Goal: Task Accomplishment & Management: Manage account settings

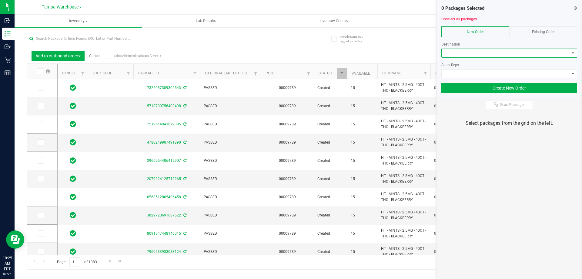
click at [494, 55] on span at bounding box center [506, 53] width 128 height 8
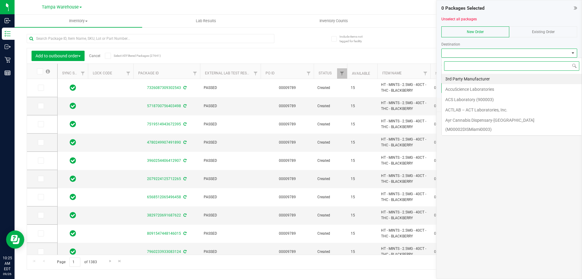
scroll to position [9, 136]
type input "ov"
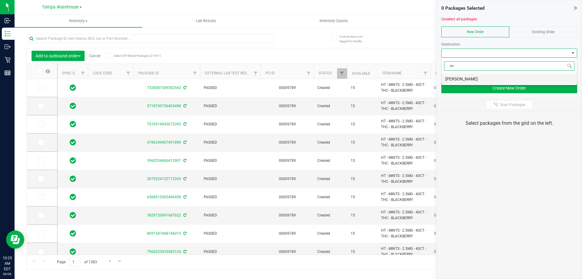
click at [464, 77] on li "[PERSON_NAME]" at bounding box center [509, 79] width 135 height 10
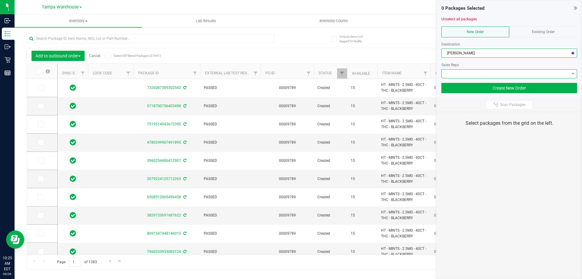
click at [467, 73] on span at bounding box center [506, 73] width 128 height 8
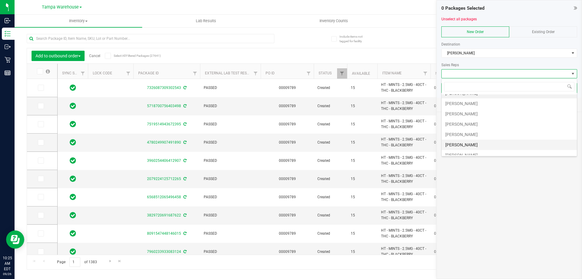
scroll to position [30, 0]
click at [473, 125] on li "[PERSON_NAME]" at bounding box center [509, 121] width 135 height 10
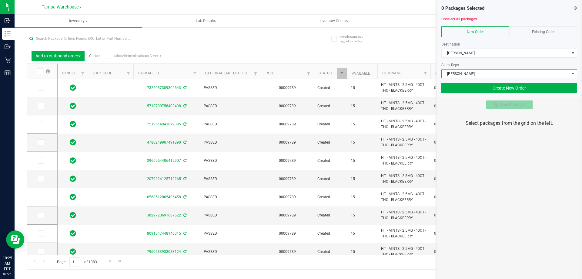
click at [505, 107] on button "Scan Packages" at bounding box center [509, 104] width 47 height 9
click at [510, 171] on div "0 Packages Selected Unselect all packages New Order Existing Order Destination …" at bounding box center [510, 139] width 146 height 279
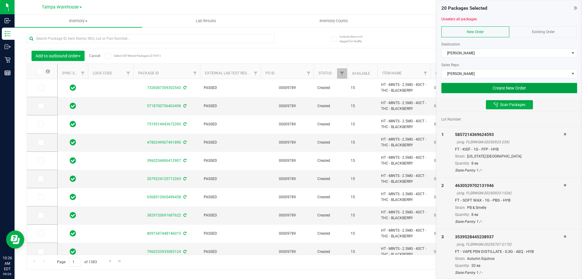
click at [507, 88] on button "Create New Order" at bounding box center [509, 88] width 136 height 10
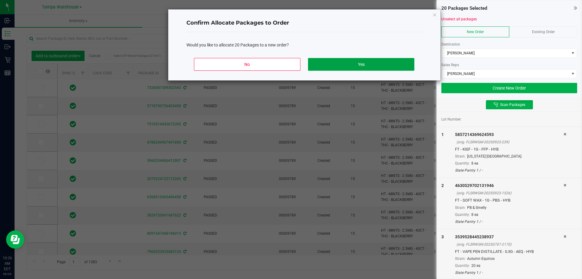
click at [398, 65] on button "Yes" at bounding box center [361, 64] width 106 height 13
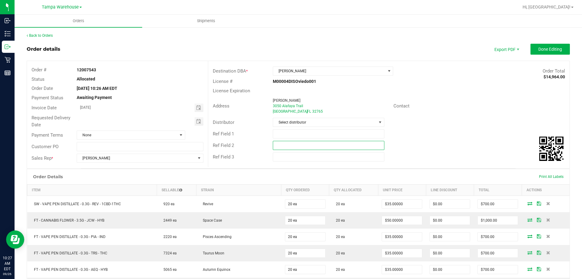
click at [324, 144] on input "text" at bounding box center [328, 145] width 111 height 9
paste input "cannabis"
type input "cannabis"
click at [292, 135] on input "text" at bounding box center [328, 133] width 111 height 9
type input "OVD WC"
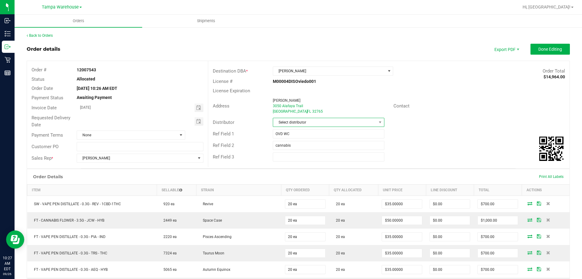
click at [367, 121] on span "Select distributor" at bounding box center [324, 122] width 103 height 8
type input "TAM"
click at [296, 159] on li "Tampa Warehouse" at bounding box center [326, 158] width 110 height 10
click at [195, 121] on span "Toggle calendar" at bounding box center [199, 121] width 9 height 8
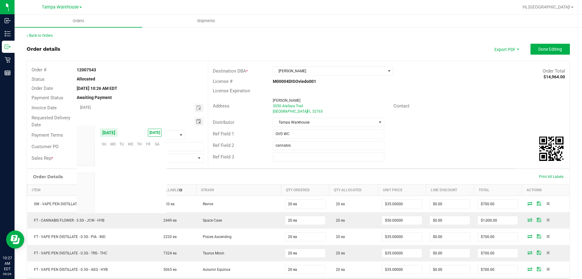
scroll to position [98324, 0]
click at [114, 188] on span "29" at bounding box center [113, 190] width 9 height 9
type input "[DATE]"
click at [551, 49] on span "Done Editing" at bounding box center [550, 49] width 24 height 5
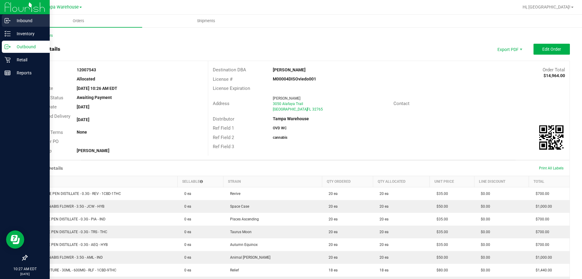
click at [8, 27] on link "Inbound" at bounding box center [25, 21] width 50 height 13
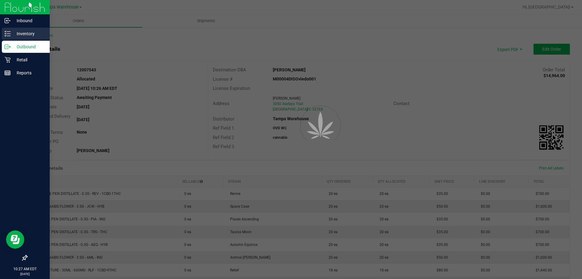
click at [18, 28] on div "Inventory" at bounding box center [26, 34] width 48 height 12
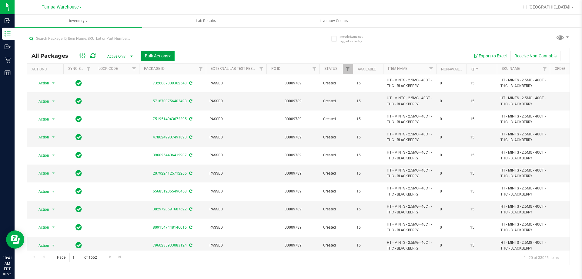
click at [156, 59] on button "Bulk Actions" at bounding box center [158, 56] width 34 height 10
click at [161, 68] on span "Add to outbound order" at bounding box center [165, 69] width 41 height 5
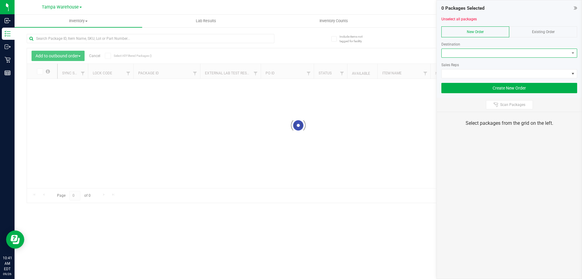
click at [488, 52] on span at bounding box center [506, 53] width 128 height 8
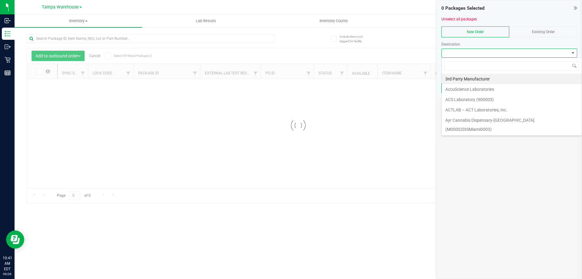
scroll to position [9, 136]
type input "OL"
click at [473, 77] on li "Colonial WC" at bounding box center [512, 79] width 140 height 10
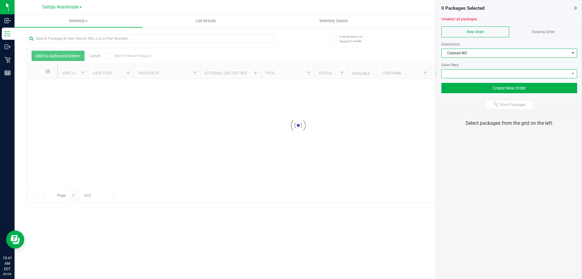
click at [473, 75] on span at bounding box center [506, 73] width 128 height 8
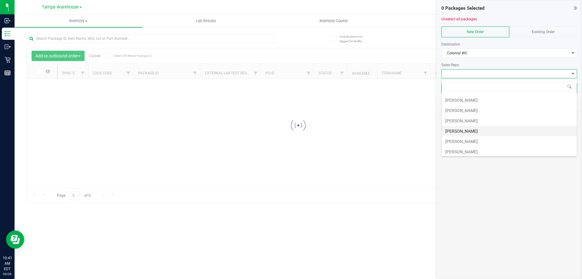
scroll to position [30, 0]
click at [466, 129] on li "[PERSON_NAME]" at bounding box center [509, 131] width 135 height 10
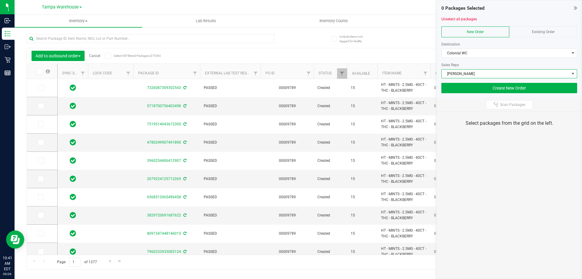
drag, startPoint x: 502, startPoint y: 104, endPoint x: 500, endPoint y: 113, distance: 9.3
click at [502, 105] on span "Scan Packages" at bounding box center [512, 104] width 25 height 5
type input "[DATE]"
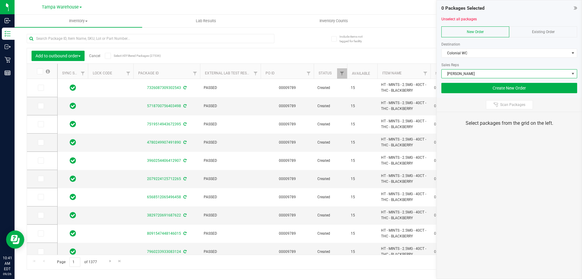
type input "[DATE]"
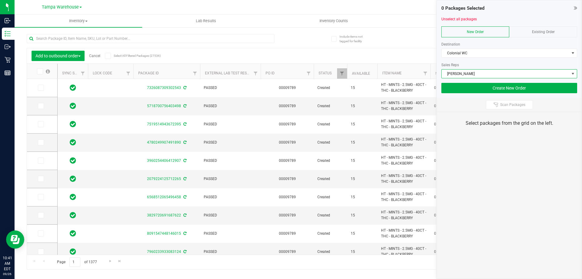
type input "[DATE]"
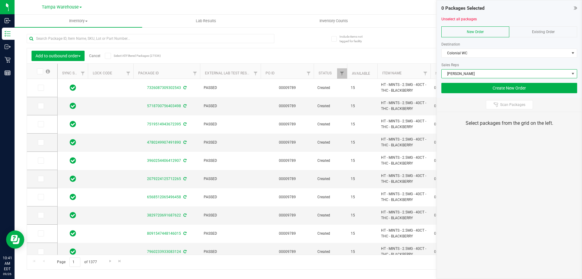
type input "[DATE]"
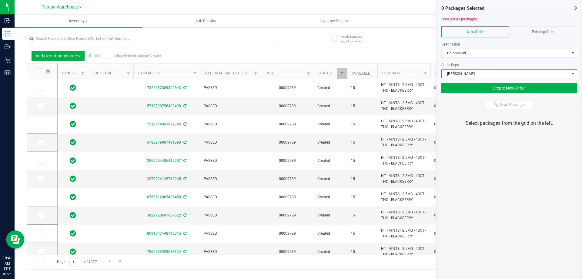
type input "[DATE]"
click at [493, 152] on div "0 Packages Selected Unselect all packages New Order Existing Order Destination …" at bounding box center [510, 139] width 146 height 279
drag, startPoint x: 493, startPoint y: 152, endPoint x: 496, endPoint y: 163, distance: 11.7
click at [496, 163] on div "0 Packages Selected Unselect all packages New Order Existing Order Destination …" at bounding box center [510, 139] width 146 height 279
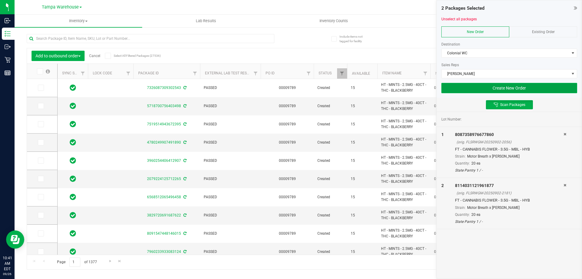
click at [455, 89] on button "Create New Order" at bounding box center [509, 88] width 136 height 10
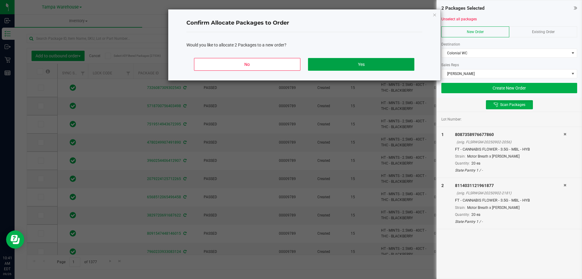
click at [384, 63] on button "Yes" at bounding box center [361, 64] width 106 height 13
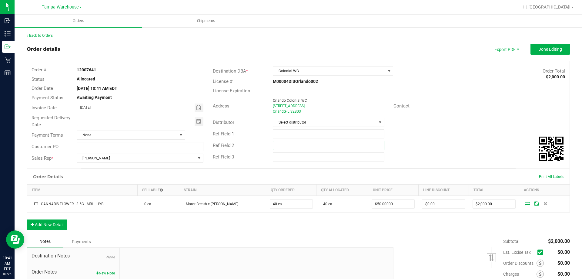
click at [312, 142] on input "text" at bounding box center [328, 145] width 111 height 9
paste input "cannabis"
type input "cannabis"
click at [301, 138] on input "text" at bounding box center [328, 133] width 111 height 9
type input "COL WC"
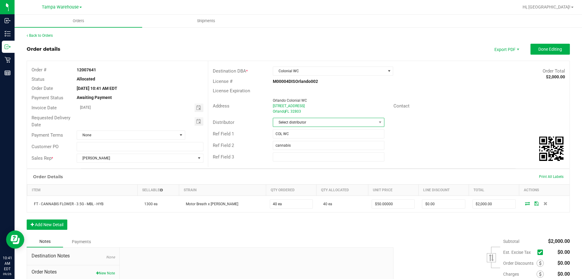
click at [308, 119] on span "Select distributor" at bounding box center [324, 122] width 103 height 8
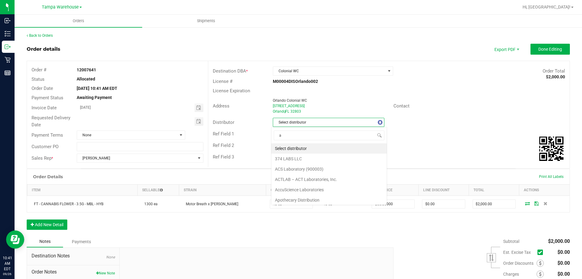
scroll to position [9, 110]
type input "am"
click at [292, 166] on li "Tampa Warehouse" at bounding box center [326, 169] width 110 height 10
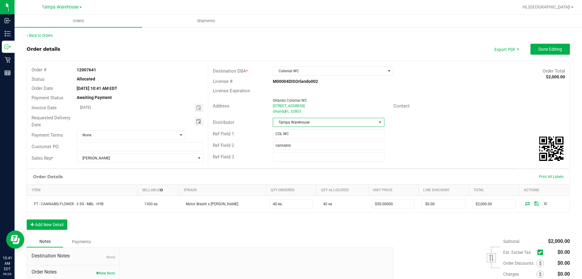
click at [198, 122] on span "Toggle calendar" at bounding box center [198, 121] width 5 height 5
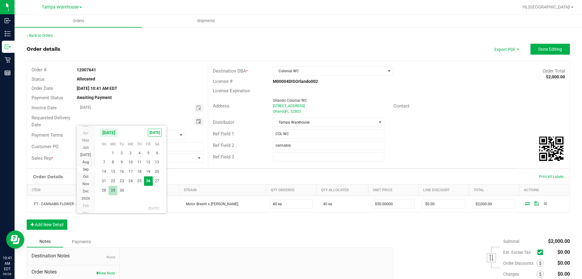
click at [114, 187] on span "29" at bounding box center [113, 190] width 9 height 9
type input "[DATE]"
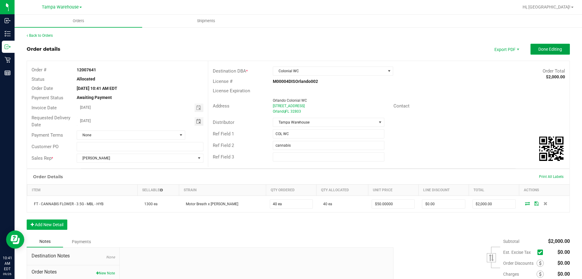
click at [553, 51] on span "Done Editing" at bounding box center [550, 49] width 24 height 5
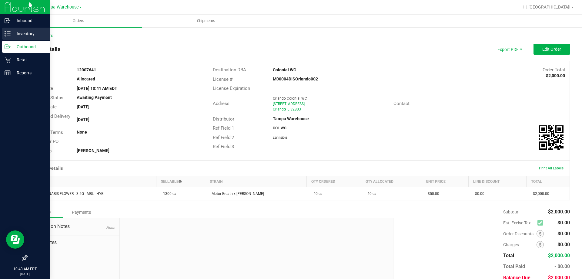
click at [10, 32] on icon at bounding box center [8, 34] width 6 height 6
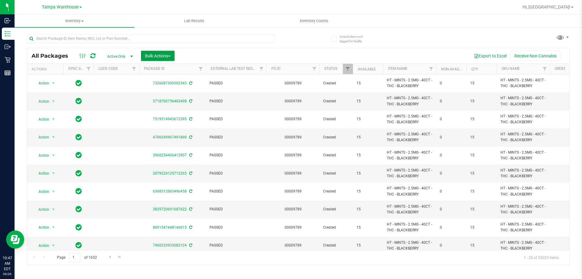
click at [160, 56] on span "Bulk Actions" at bounding box center [158, 55] width 26 height 5
click at [163, 71] on span "Add to outbound order" at bounding box center [165, 69] width 41 height 5
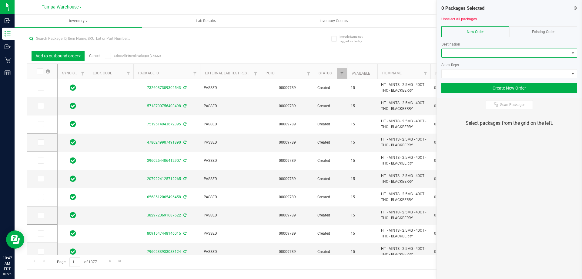
click at [479, 53] on span at bounding box center [506, 53] width 128 height 8
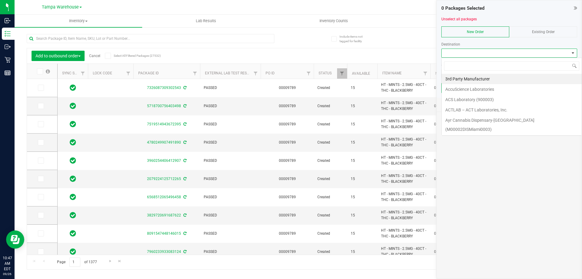
scroll to position [9, 136]
type input "tal"
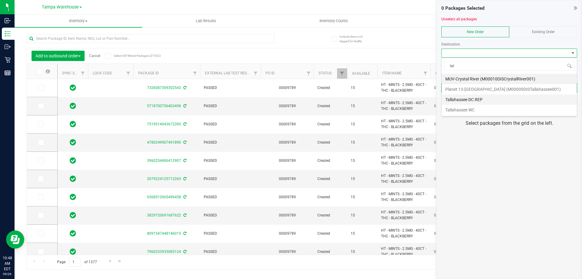
click at [463, 99] on li "Tallahassee DC REP" at bounding box center [509, 99] width 135 height 10
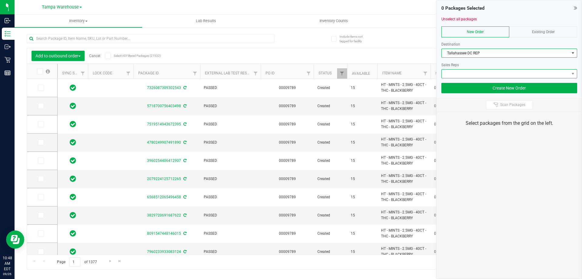
click at [479, 75] on span at bounding box center [506, 73] width 128 height 8
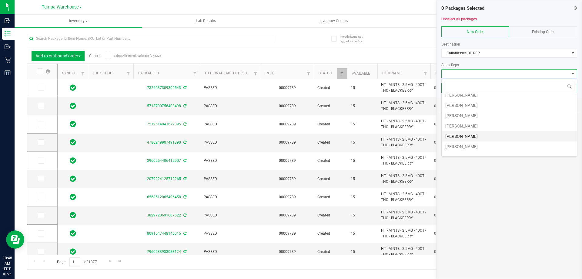
scroll to position [30, 0]
click at [476, 131] on li "[PERSON_NAME]" at bounding box center [509, 131] width 135 height 10
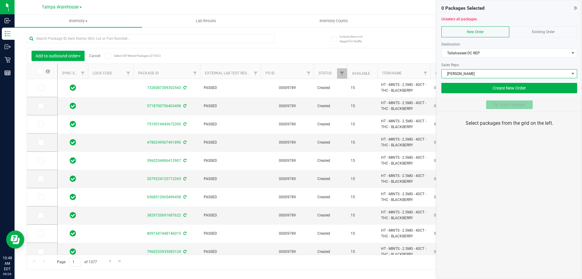
click at [500, 106] on button "Scan Packages" at bounding box center [509, 104] width 47 height 9
click at [511, 158] on div "0 Packages Selected Unselect all packages New Order Existing Order Destination …" at bounding box center [510, 139] width 146 height 279
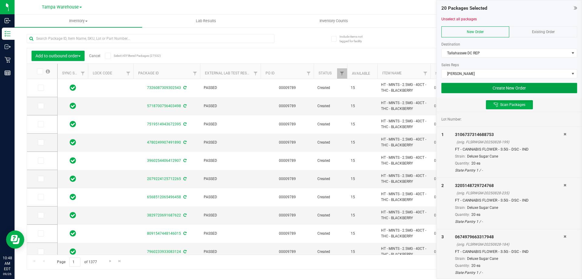
click at [454, 88] on button "Create New Order" at bounding box center [509, 88] width 136 height 10
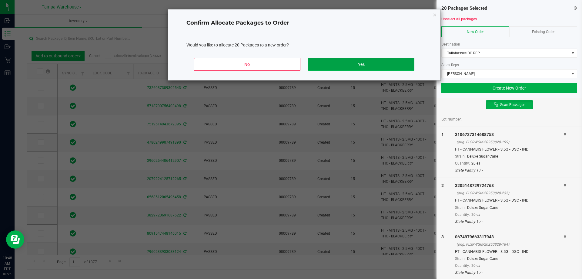
click at [387, 65] on button "Yes" at bounding box center [361, 64] width 106 height 13
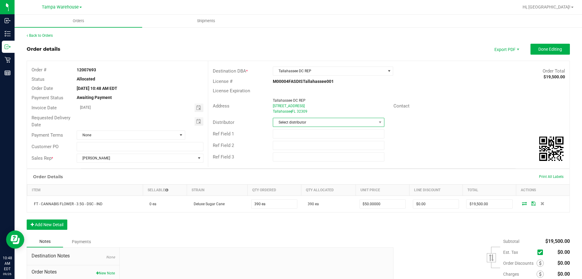
click at [325, 120] on span "Select distributor" at bounding box center [324, 122] width 103 height 8
type input "tam"
drag, startPoint x: 303, startPoint y: 161, endPoint x: 295, endPoint y: 152, distance: 12.2
click at [303, 161] on li "Tampa Warehouse" at bounding box center [326, 158] width 110 height 10
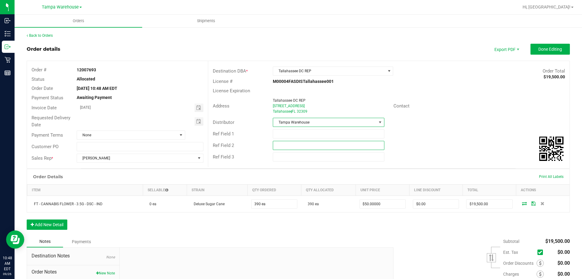
click at [293, 143] on input "text" at bounding box center [328, 145] width 111 height 9
paste input "cannabis"
type input "cannabis"
click at [293, 136] on input "text" at bounding box center [328, 133] width 111 height 9
click at [198, 124] on span "Toggle calendar" at bounding box center [199, 121] width 9 height 8
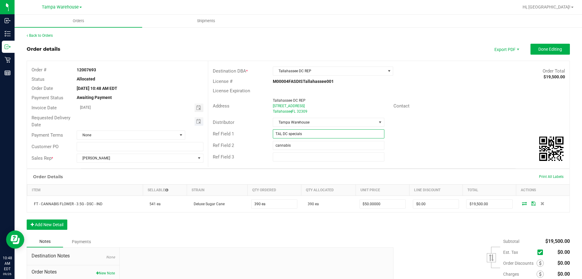
type input "TAL DC specials"
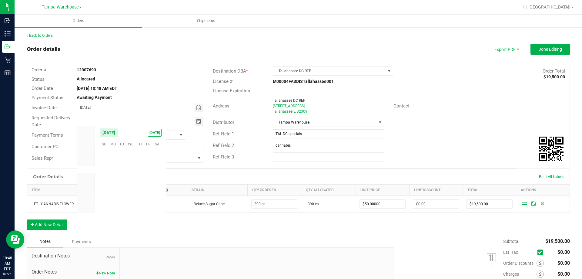
scroll to position [98324, 0]
click at [111, 193] on span "29" at bounding box center [113, 190] width 9 height 9
type input "[DATE]"
click at [543, 51] on span "Done Editing" at bounding box center [550, 49] width 24 height 5
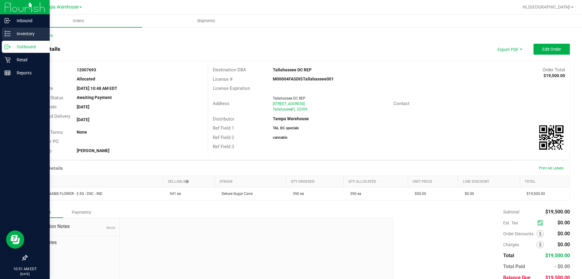
drag, startPoint x: 10, startPoint y: 35, endPoint x: 45, endPoint y: 9, distance: 43.7
click at [10, 35] on icon at bounding box center [8, 34] width 6 height 6
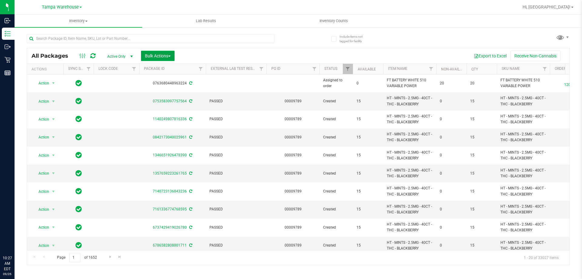
click at [164, 57] on span "Bulk Actions" at bounding box center [158, 55] width 26 height 5
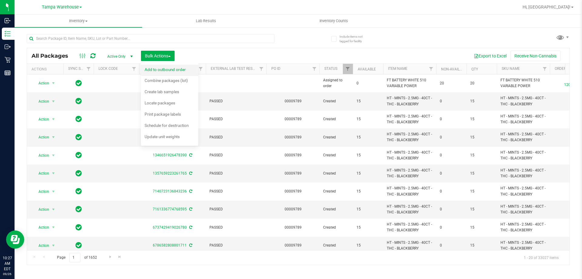
click at [174, 69] on span "Add to outbound order" at bounding box center [165, 69] width 41 height 5
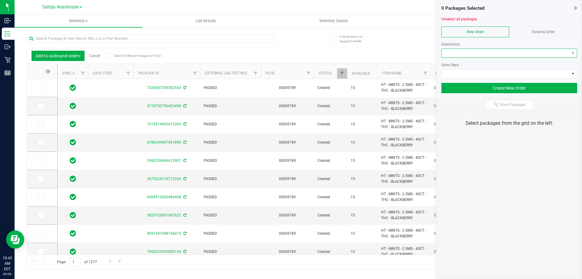
click at [456, 50] on span at bounding box center [506, 53] width 128 height 8
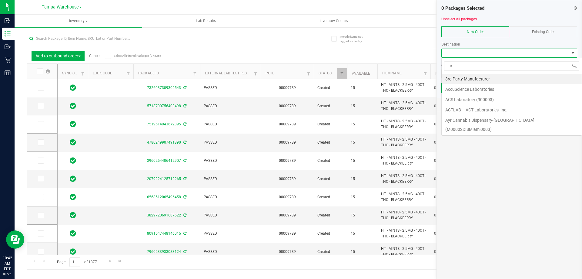
scroll to position [9, 136]
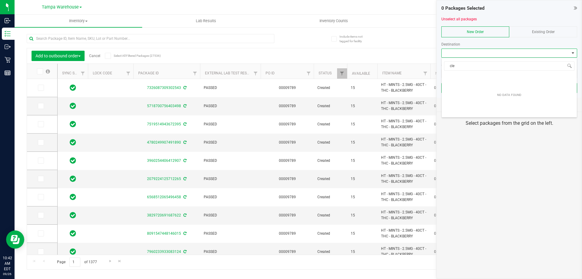
type input "cler"
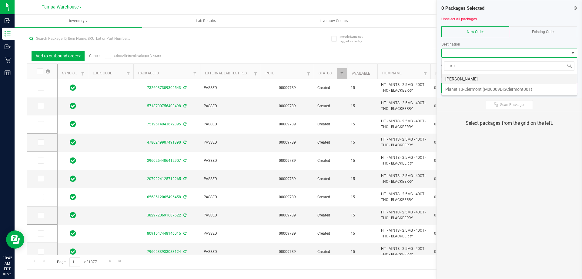
click at [478, 76] on li "[PERSON_NAME]" at bounding box center [509, 79] width 135 height 10
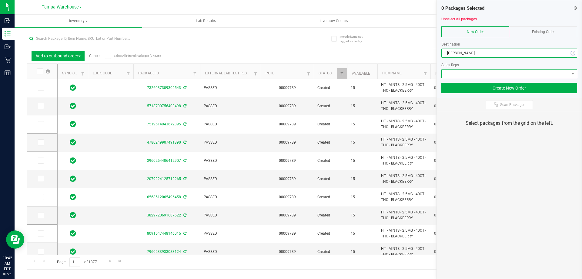
click at [478, 74] on span at bounding box center [506, 73] width 128 height 8
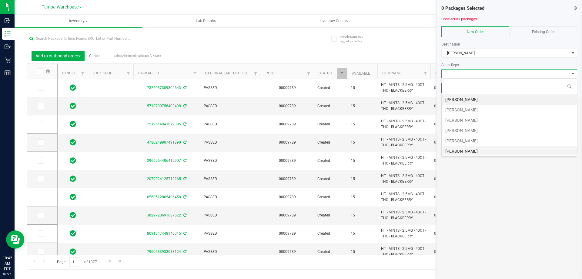
scroll to position [30, 0]
click at [474, 129] on li "[PERSON_NAME]" at bounding box center [509, 131] width 135 height 10
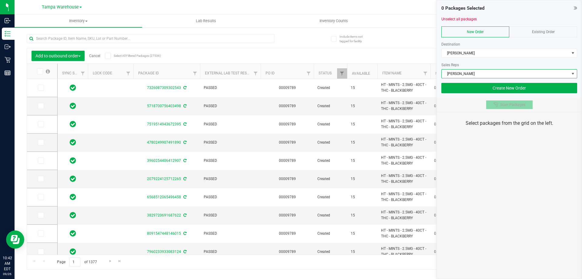
click at [499, 104] on div at bounding box center [497, 104] width 7 height 5
click at [501, 196] on div "0 Packages Selected Unselect all packages New Order Existing Order Destination …" at bounding box center [510, 139] width 146 height 279
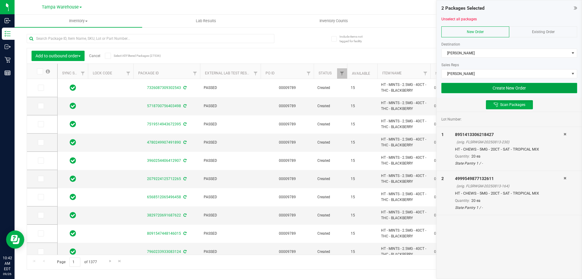
click at [538, 90] on button "Create New Order" at bounding box center [509, 88] width 136 height 10
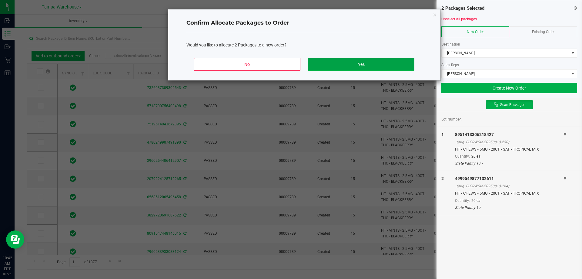
click at [411, 62] on button "Yes" at bounding box center [361, 64] width 106 height 13
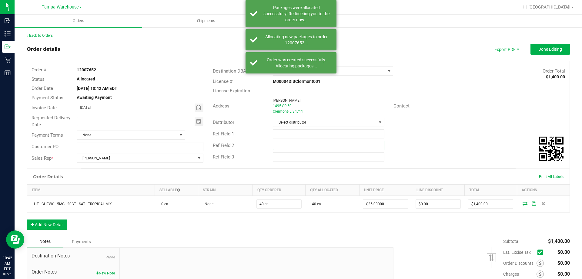
click at [282, 147] on input "text" at bounding box center [328, 145] width 111 height 9
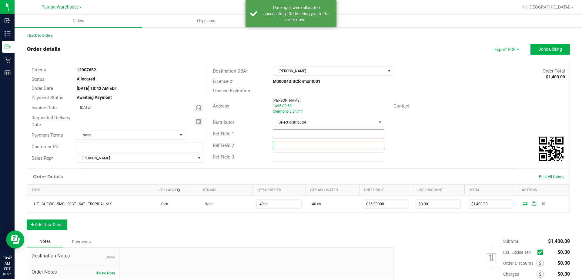
paste input "cannabis"
type input "cannabis"
click at [287, 137] on input "text" at bounding box center [328, 133] width 111 height 9
type input "CLR WC"
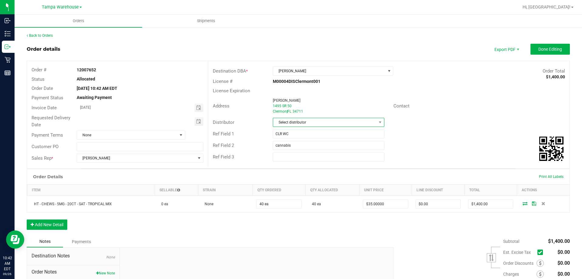
click at [322, 122] on span "Select distributor" at bounding box center [324, 122] width 103 height 8
type input "tam"
click at [287, 160] on li "Tampa Warehouse" at bounding box center [326, 158] width 110 height 10
click at [196, 120] on span "Toggle calendar" at bounding box center [198, 121] width 5 height 5
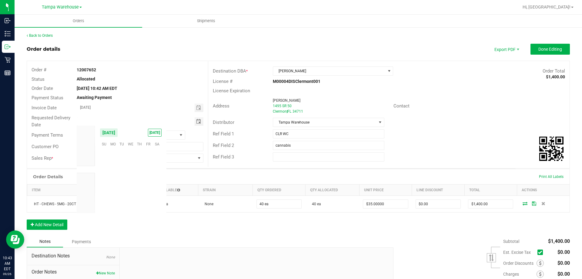
scroll to position [98324, 0]
click at [111, 194] on span "29" at bounding box center [113, 190] width 9 height 9
type input "[DATE]"
click at [542, 52] on button "Done Editing" at bounding box center [550, 49] width 39 height 11
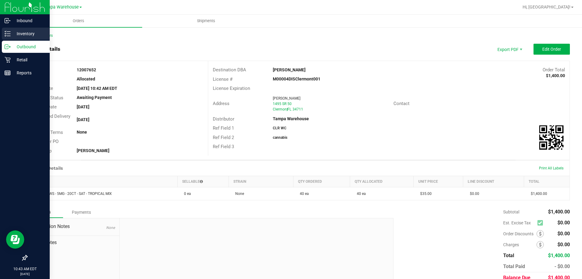
click at [12, 35] on p "Inventory" at bounding box center [29, 33] width 36 height 7
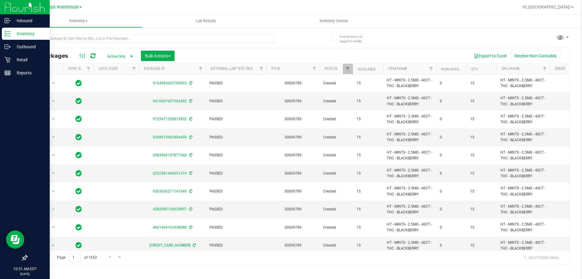
click at [9, 34] on icon at bounding box center [8, 34] width 6 height 6
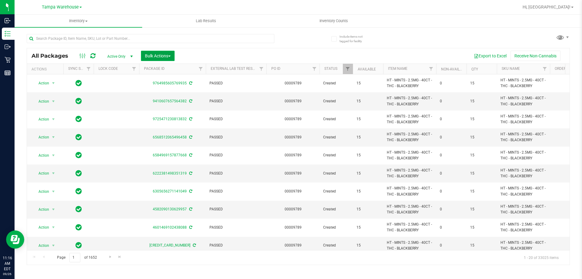
click at [171, 56] on span "button" at bounding box center [169, 55] width 2 height 1
click at [170, 69] on span "Add to outbound order" at bounding box center [165, 69] width 41 height 5
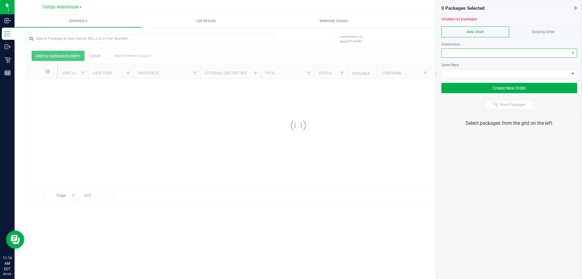
click at [475, 54] on span at bounding box center [506, 53] width 128 height 8
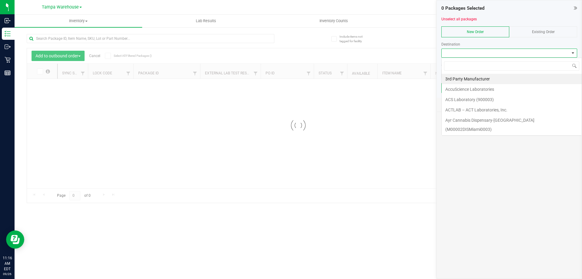
scroll to position [9, 136]
type input "lar"
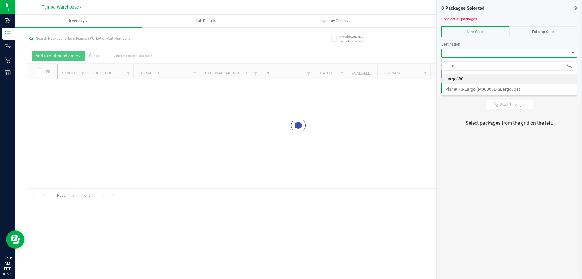
click at [464, 80] on li "Largo WC" at bounding box center [509, 79] width 135 height 10
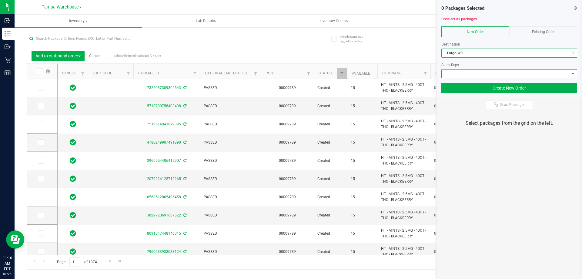
click at [467, 76] on span at bounding box center [506, 73] width 128 height 8
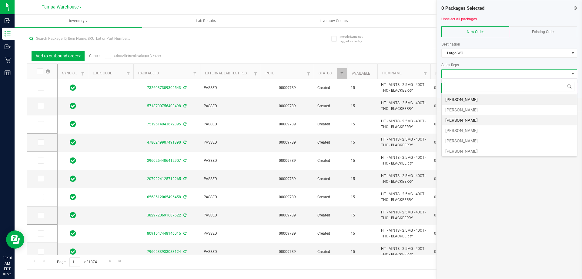
scroll to position [30, 0]
click at [466, 128] on li "[PERSON_NAME]" at bounding box center [509, 131] width 135 height 10
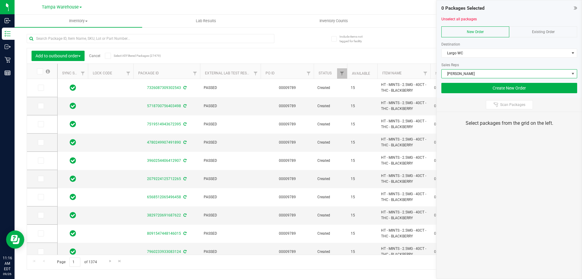
drag, startPoint x: 497, startPoint y: 102, endPoint x: 504, endPoint y: 129, distance: 27.7
click at [498, 102] on icon at bounding box center [496, 104] width 5 height 5
click at [506, 165] on div "0 Packages Selected Unselect all packages New Order Existing Order Destination …" at bounding box center [510, 139] width 146 height 279
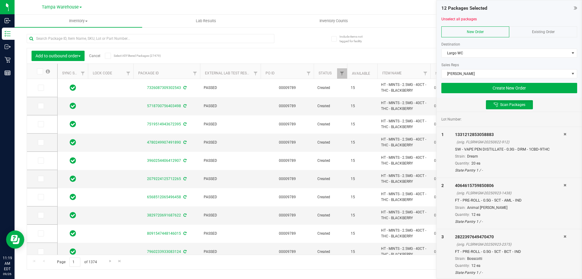
scroll to position [461, 0]
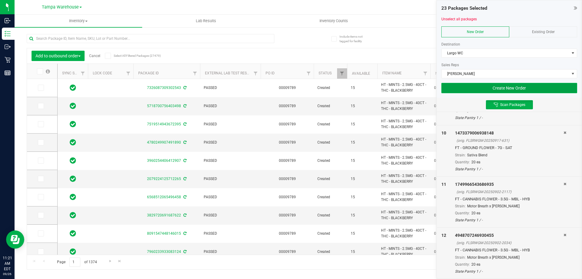
click at [465, 89] on button "Create New Order" at bounding box center [509, 88] width 136 height 10
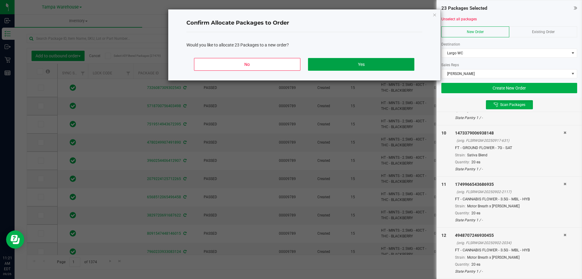
click at [383, 64] on button "Yes" at bounding box center [361, 64] width 106 height 13
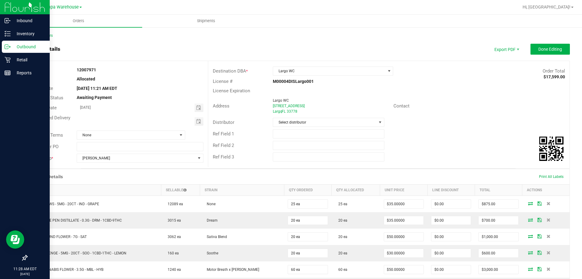
click at [11, 49] on p "Outbound" at bounding box center [29, 46] width 36 height 7
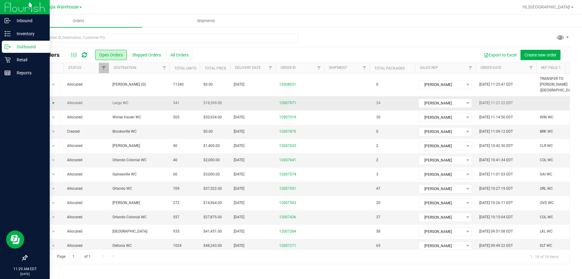
click at [51, 99] on span "select" at bounding box center [54, 103] width 8 height 8
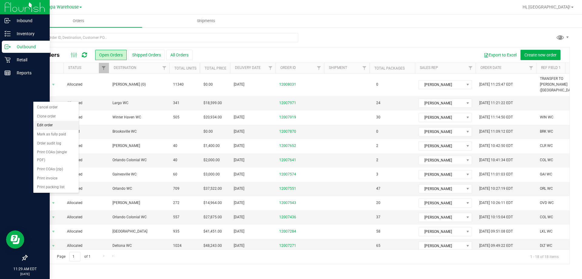
click at [55, 124] on li "Edit order" at bounding box center [55, 125] width 45 height 9
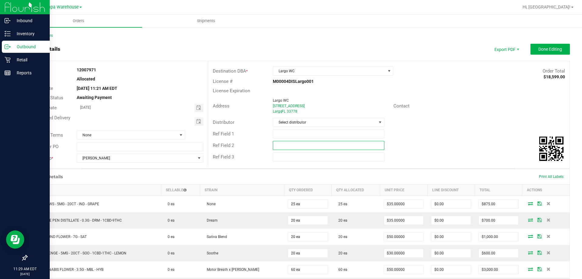
click at [311, 148] on input "text" at bounding box center [328, 145] width 111 height 9
paste input "cannabis"
type input "cannabis"
click at [307, 137] on input "text" at bounding box center [328, 133] width 111 height 9
type input "LAR WC"
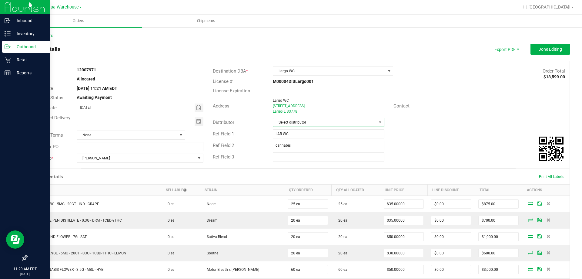
click at [311, 123] on span "Select distributor" at bounding box center [324, 122] width 103 height 8
type input "tam"
click at [306, 158] on li "Tampa Warehouse" at bounding box center [326, 158] width 110 height 10
click at [197, 121] on span "Toggle calendar" at bounding box center [198, 121] width 5 height 5
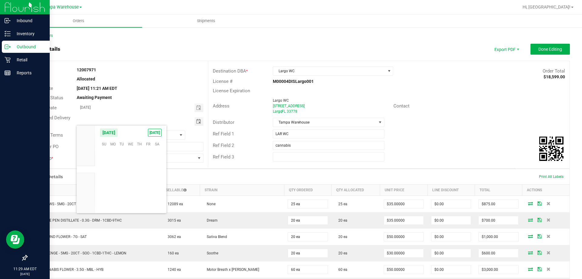
scroll to position [98324, 0]
click at [110, 189] on span "29" at bounding box center [113, 190] width 9 height 9
type input "[DATE]"
click at [538, 47] on span "Done Editing" at bounding box center [550, 49] width 24 height 5
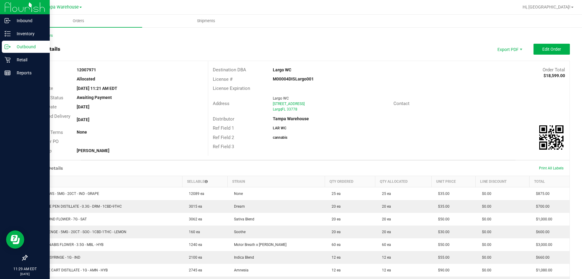
click at [31, 42] on div "Outbound" at bounding box center [26, 47] width 48 height 12
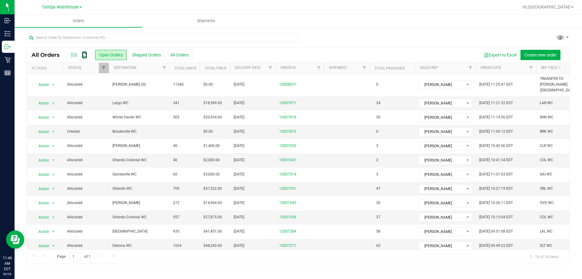
click at [86, 55] on icon at bounding box center [84, 55] width 5 height 6
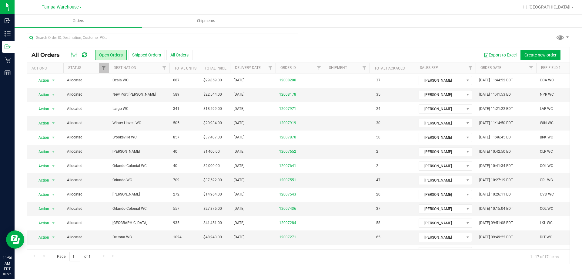
click at [84, 55] on icon at bounding box center [84, 55] width 5 height 6
click at [49, 80] on span "Action" at bounding box center [41, 80] width 16 height 8
click at [52, 108] on li "Edit order" at bounding box center [55, 108] width 45 height 9
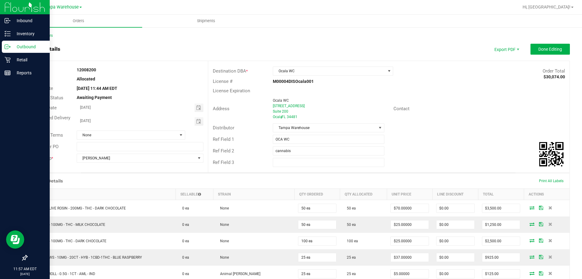
click at [14, 48] on p "Outbound" at bounding box center [29, 46] width 36 height 7
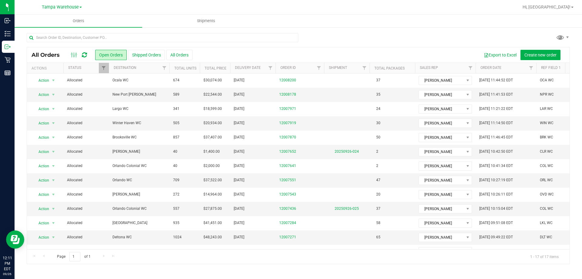
click at [85, 56] on icon at bounding box center [84, 55] width 5 height 6
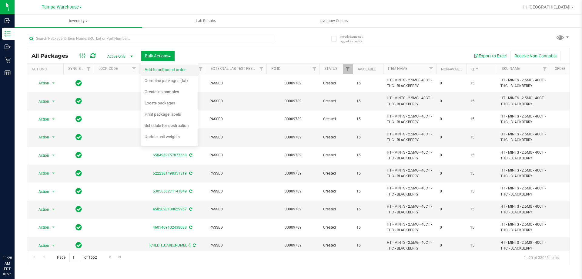
click at [165, 70] on span "Add to outbound order" at bounding box center [165, 69] width 41 height 5
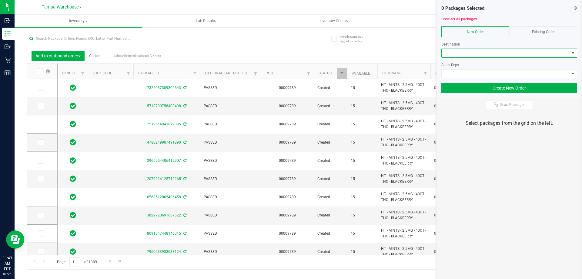
click at [456, 54] on span at bounding box center [506, 53] width 128 height 8
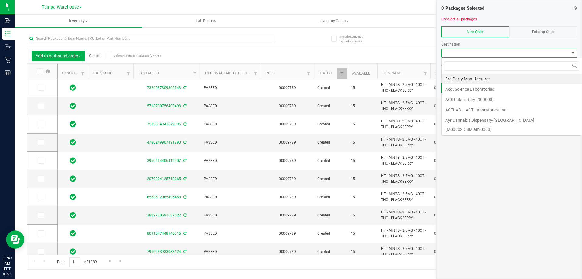
scroll to position [9, 136]
type input "oca"
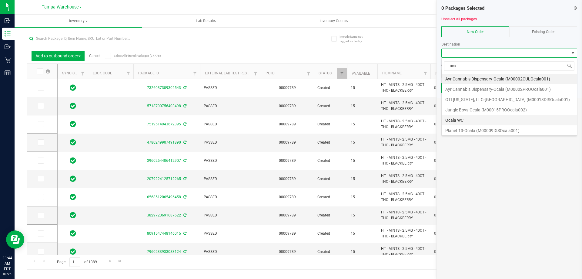
click at [470, 117] on li "Ocala WC" at bounding box center [509, 120] width 135 height 10
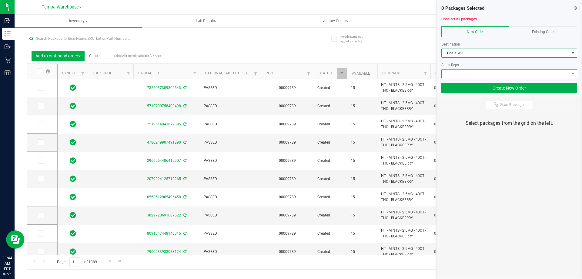
click at [484, 75] on span at bounding box center [506, 73] width 128 height 8
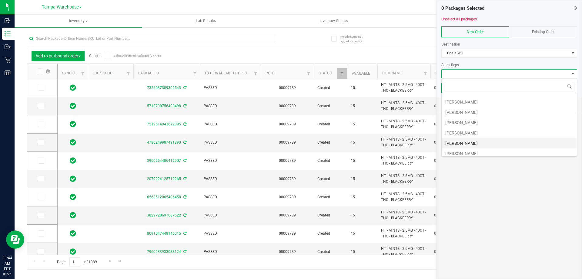
scroll to position [30, 0]
click at [479, 129] on li "[PERSON_NAME]" at bounding box center [509, 131] width 135 height 10
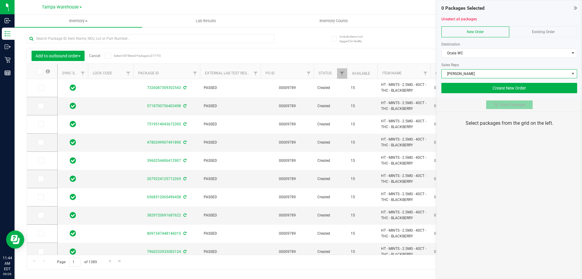
click at [504, 102] on span "Scan Packages" at bounding box center [512, 104] width 25 height 5
click at [503, 182] on div "0 Packages Selected Unselect all packages New Order Existing Order Destination …" at bounding box center [510, 139] width 146 height 279
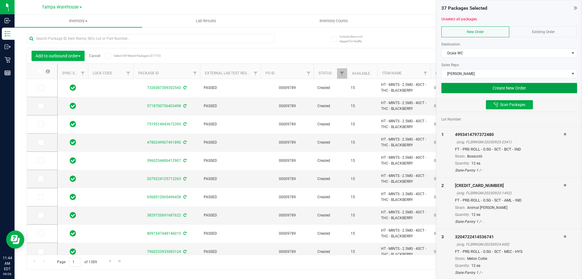
click at [469, 91] on button "Create New Order" at bounding box center [509, 88] width 136 height 10
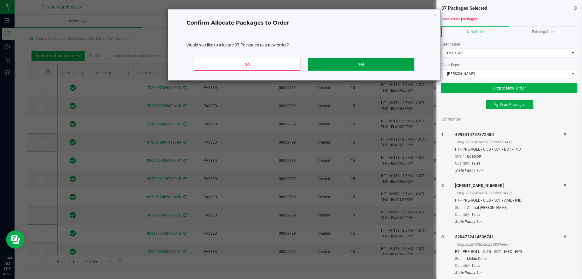
click at [377, 66] on button "Yes" at bounding box center [361, 64] width 106 height 13
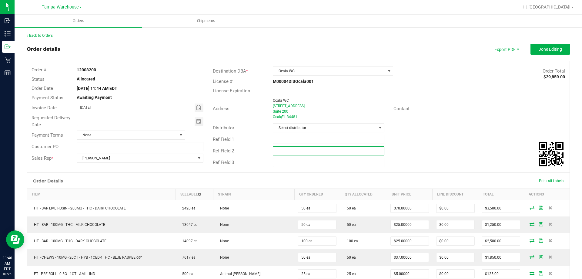
click at [293, 152] on input "text" at bounding box center [328, 150] width 111 height 9
paste input "cannabis"
type input "cannabis"
click at [290, 138] on input "text" at bounding box center [328, 139] width 111 height 9
type input "OCA WC"
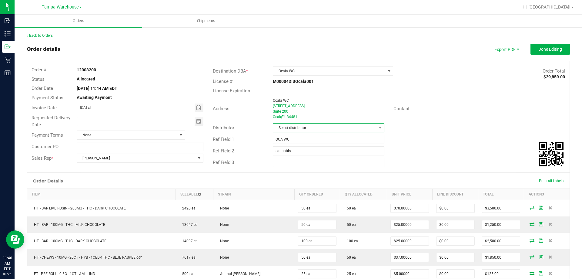
click at [335, 125] on span "Select distributor" at bounding box center [324, 127] width 103 height 8
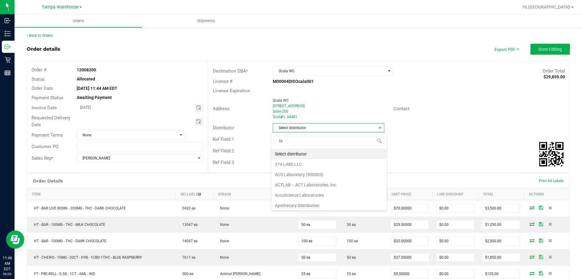
scroll to position [9, 110]
type input "tam"
click at [287, 162] on li "Tampa Warehouse" at bounding box center [326, 164] width 110 height 10
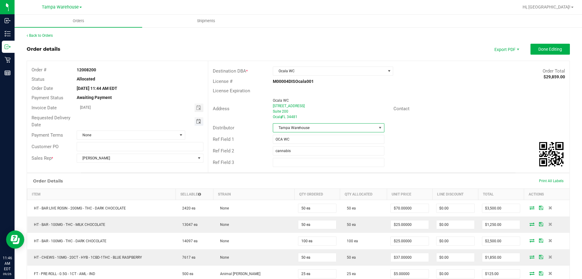
click at [197, 121] on span "Toggle calendar" at bounding box center [198, 121] width 5 height 5
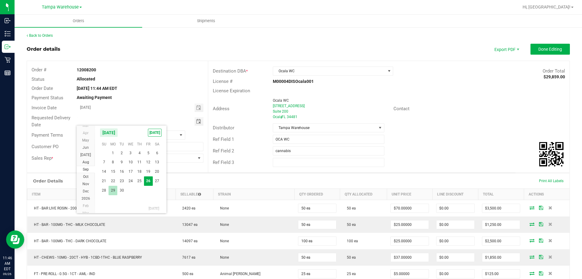
click at [109, 188] on span "29" at bounding box center [113, 190] width 9 height 9
type input "[DATE]"
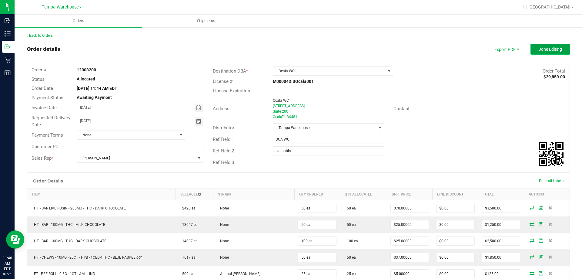
click at [552, 47] on span "Done Editing" at bounding box center [550, 49] width 24 height 5
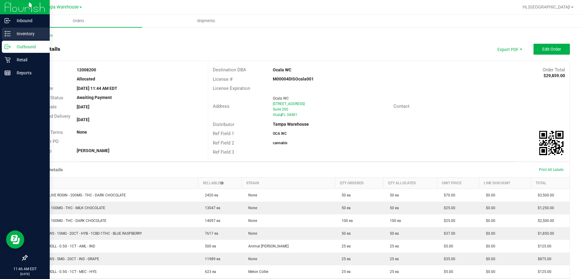
click at [9, 36] on line at bounding box center [8, 36] width 3 height 0
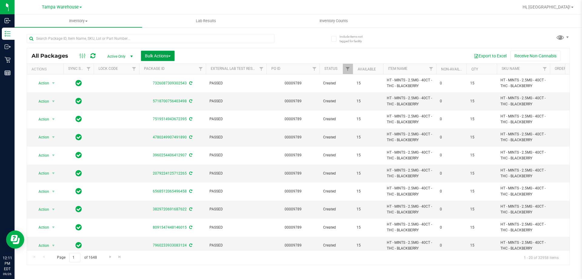
click at [159, 57] on span "Bulk Actions" at bounding box center [158, 55] width 26 height 5
click at [166, 70] on span "Add to outbound order" at bounding box center [165, 69] width 41 height 5
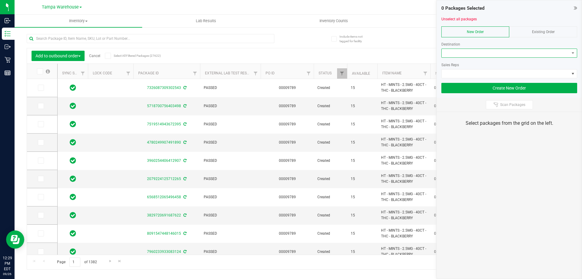
click at [481, 50] on span at bounding box center [506, 53] width 128 height 8
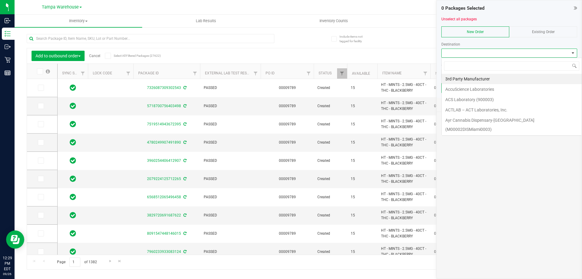
scroll to position [9, 136]
type input "tampa"
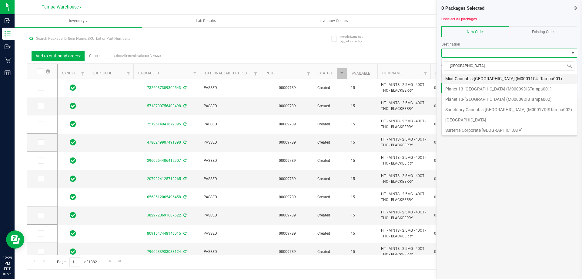
scroll to position [63, 0]
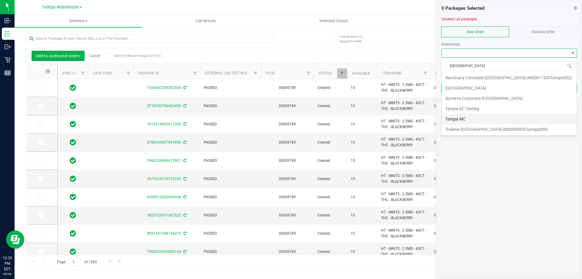
click at [466, 117] on li "Tampa WC" at bounding box center [509, 119] width 135 height 10
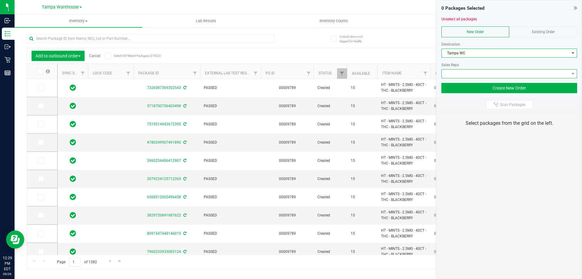
click at [490, 74] on span at bounding box center [506, 73] width 128 height 8
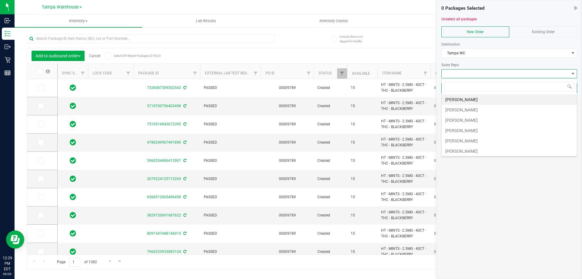
scroll to position [30, 0]
click at [470, 132] on li "[PERSON_NAME]" at bounding box center [509, 131] width 135 height 10
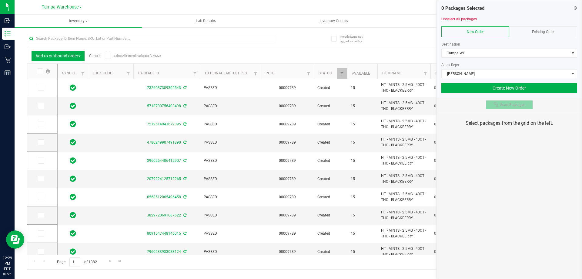
click at [495, 102] on icon at bounding box center [496, 104] width 5 height 5
click at [520, 186] on div "0 Packages Selected Unselect all packages New Order Existing Order Destination …" at bounding box center [510, 139] width 146 height 279
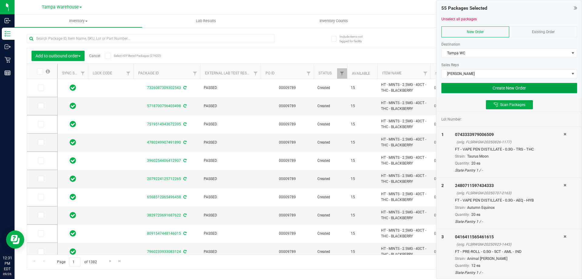
click at [514, 91] on button "Create New Order" at bounding box center [509, 88] width 136 height 10
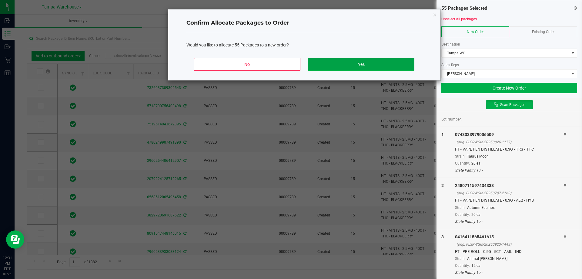
click at [394, 63] on button "Yes" at bounding box center [361, 64] width 106 height 13
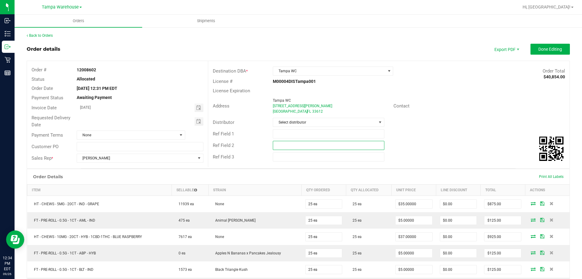
click at [290, 146] on input "text" at bounding box center [328, 145] width 111 height 9
paste input "cannabis"
type input "cannabis"
click at [287, 136] on input "text" at bounding box center [328, 133] width 111 height 9
type input "TPA WC"
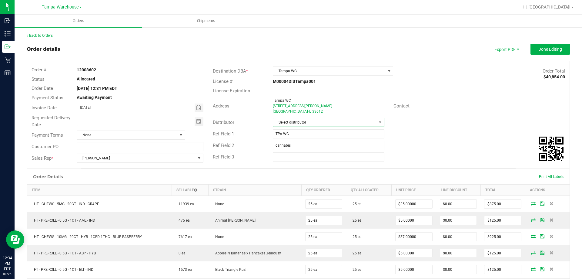
click at [293, 120] on span "Select distributor" at bounding box center [324, 122] width 103 height 8
type input "tam"
click at [291, 161] on li "Tampa Warehouse" at bounding box center [326, 158] width 110 height 10
click at [199, 123] on span "Toggle calendar" at bounding box center [198, 121] width 5 height 5
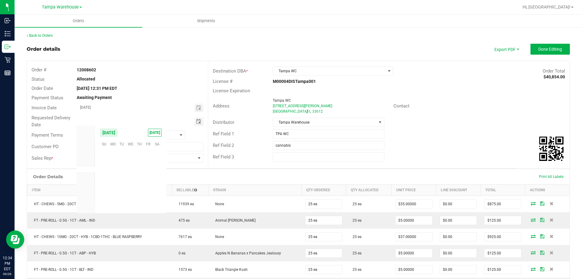
scroll to position [98324, 0]
click at [111, 189] on span "29" at bounding box center [113, 190] width 9 height 9
type input "[DATE]"
click at [539, 49] on span "Done Editing" at bounding box center [550, 49] width 24 height 5
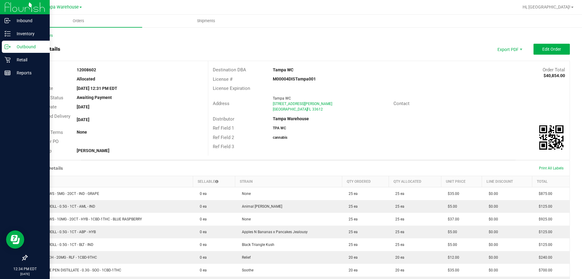
click at [18, 48] on p "Outbound" at bounding box center [29, 46] width 36 height 7
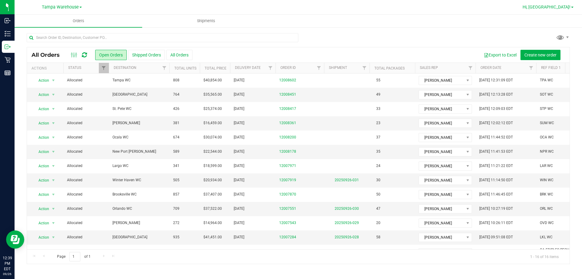
click at [562, 6] on span "Hi, [GEOGRAPHIC_DATA]!" at bounding box center [547, 7] width 48 height 5
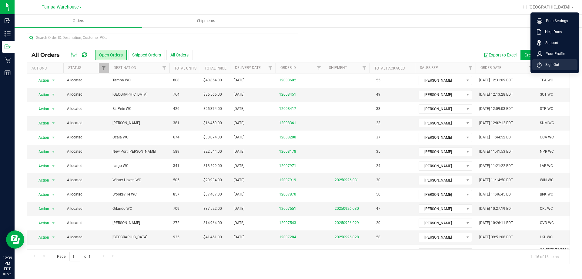
click at [551, 65] on span "Sign Out" at bounding box center [551, 65] width 18 height 6
